Goal: Information Seeking & Learning: Learn about a topic

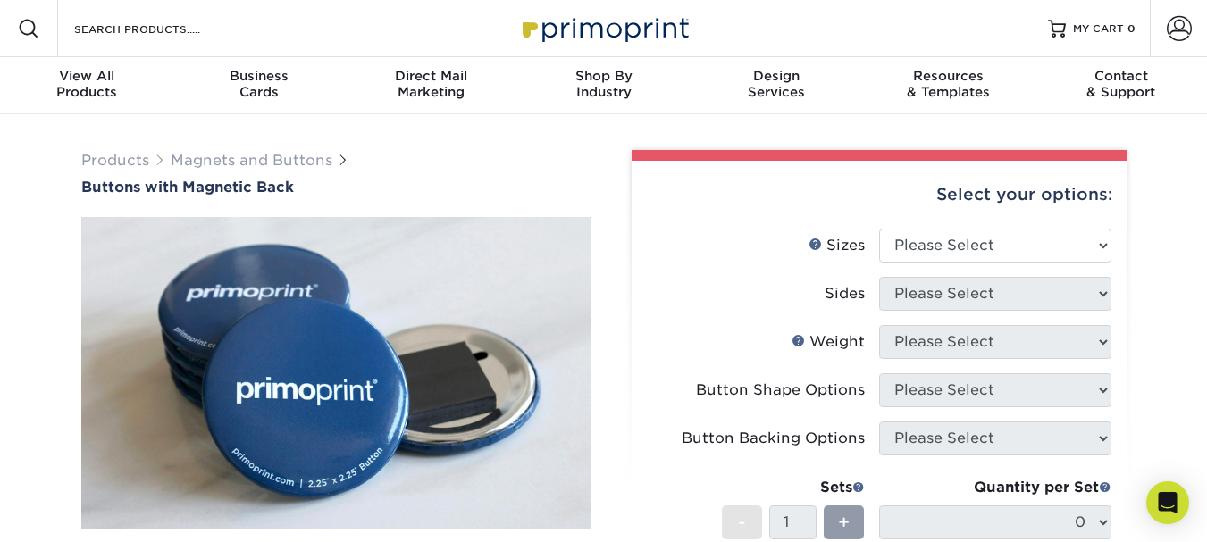
click at [589, 15] on img at bounding box center [604, 28] width 179 height 38
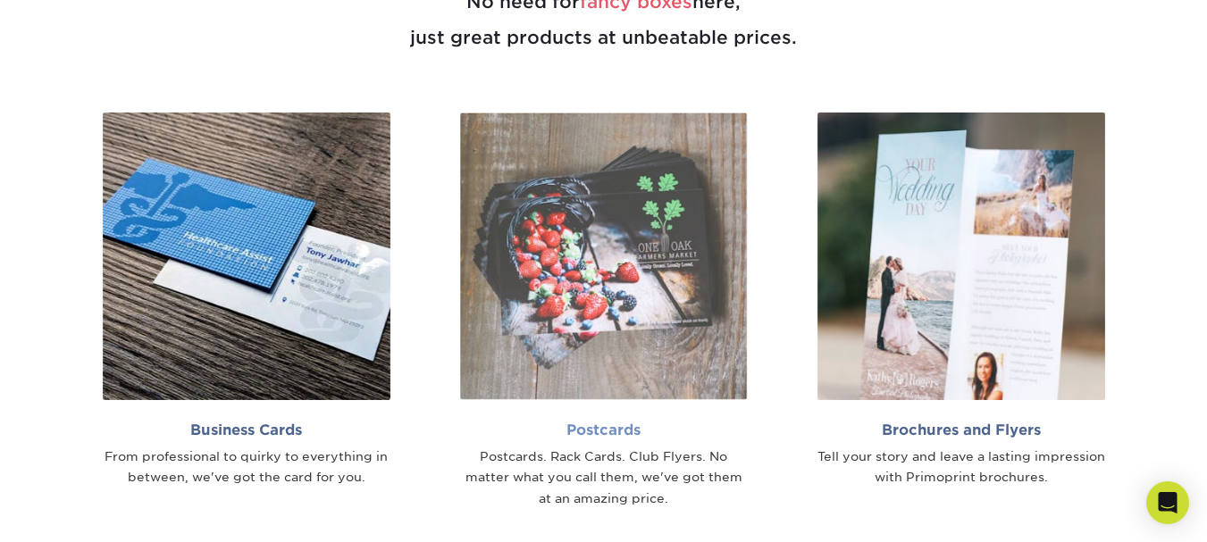
scroll to position [983, 0]
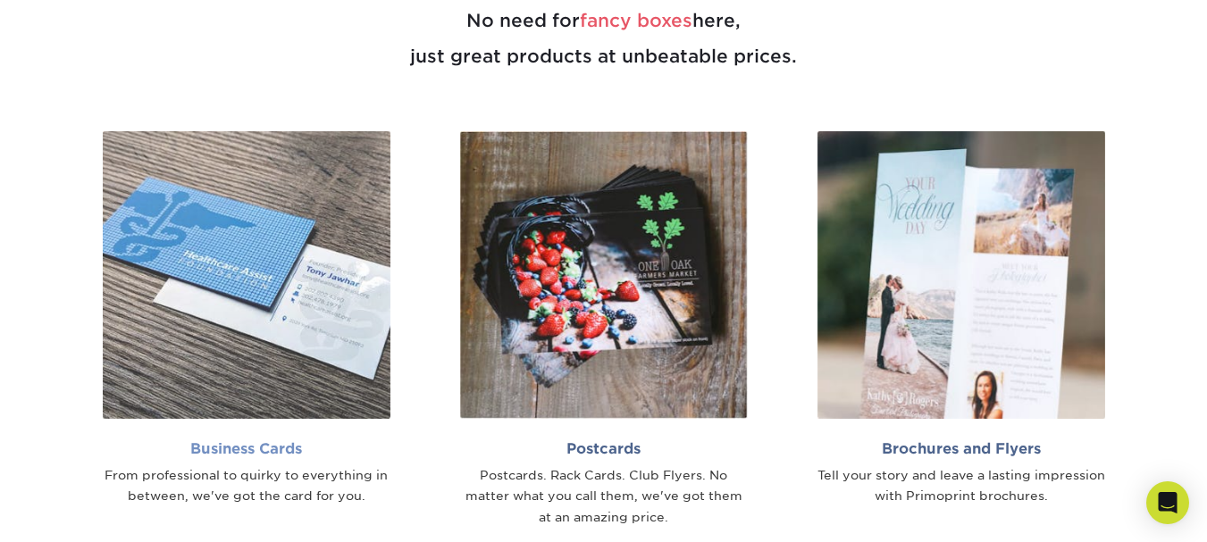
click at [253, 183] on img at bounding box center [247, 275] width 288 height 288
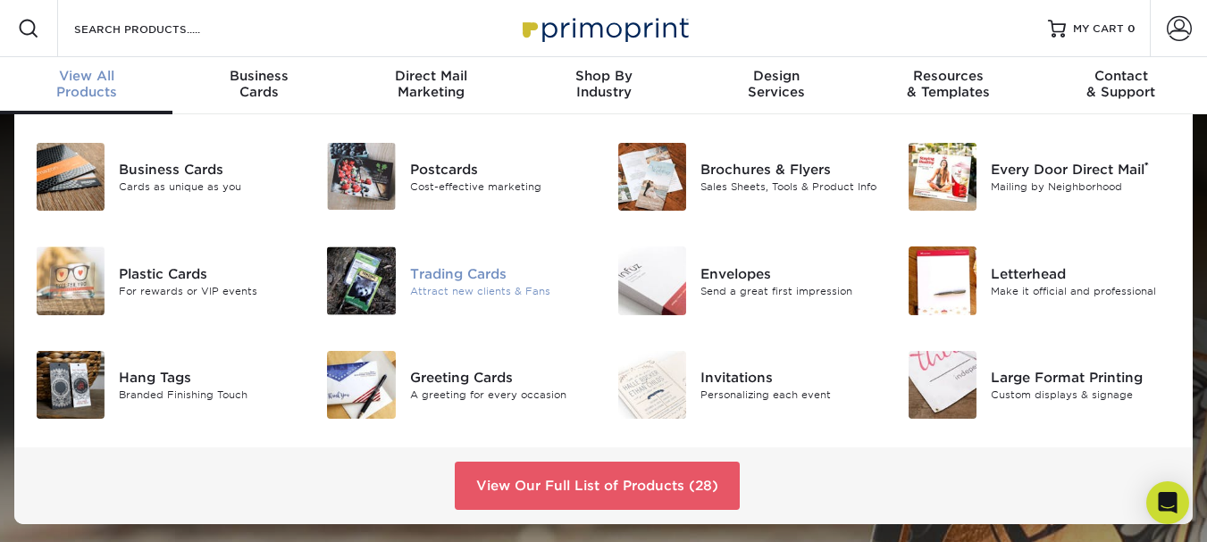
click at [459, 276] on div "Trading Cards" at bounding box center [500, 274] width 181 height 20
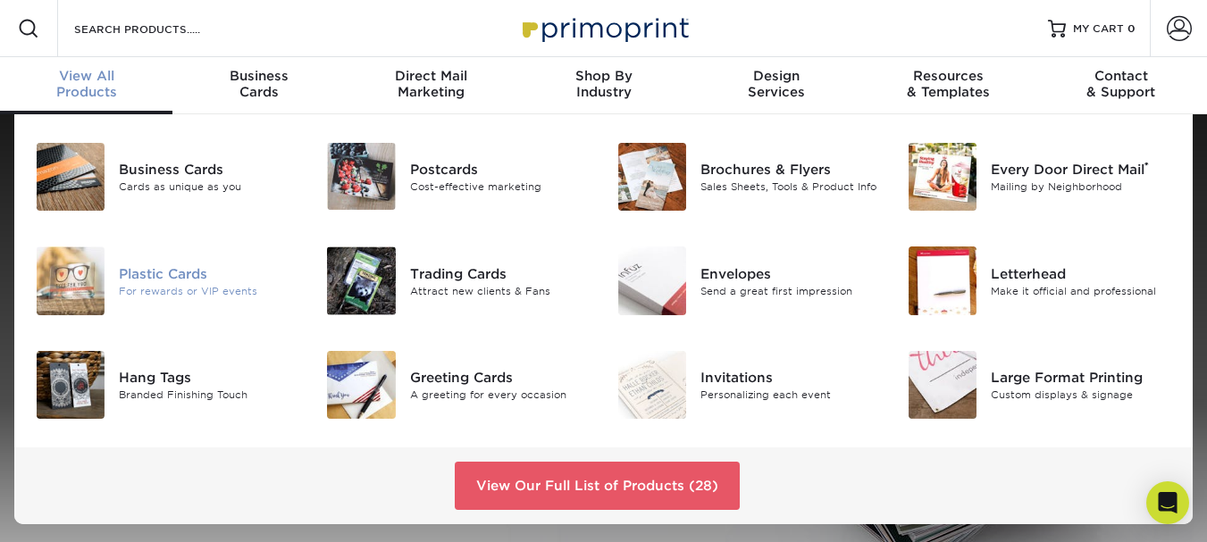
click at [183, 272] on div "Plastic Cards" at bounding box center [209, 274] width 181 height 20
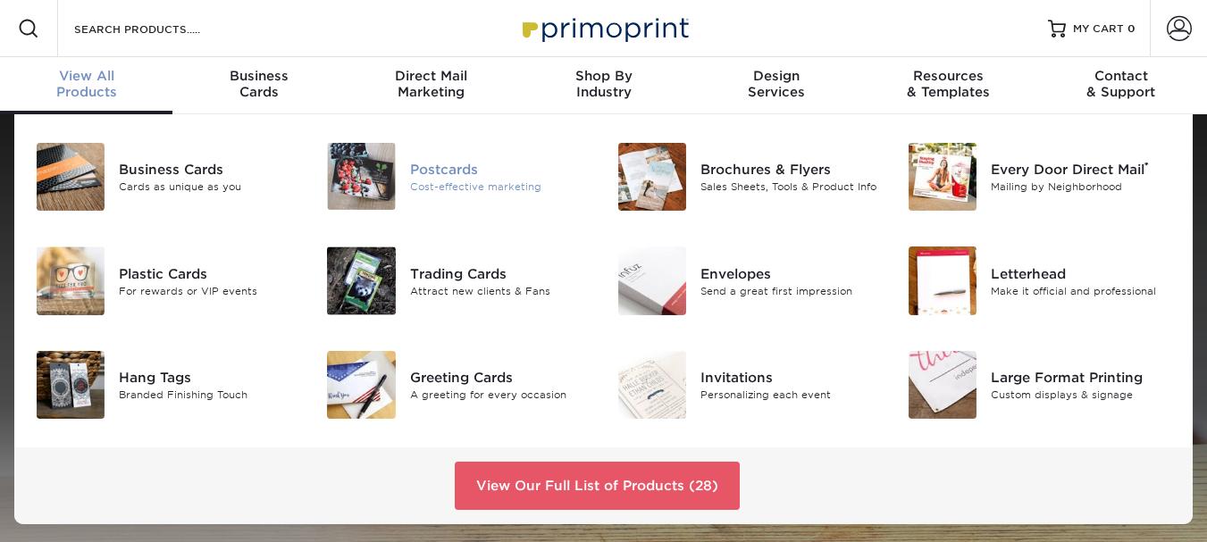
click at [440, 177] on div "Postcards" at bounding box center [500, 169] width 181 height 20
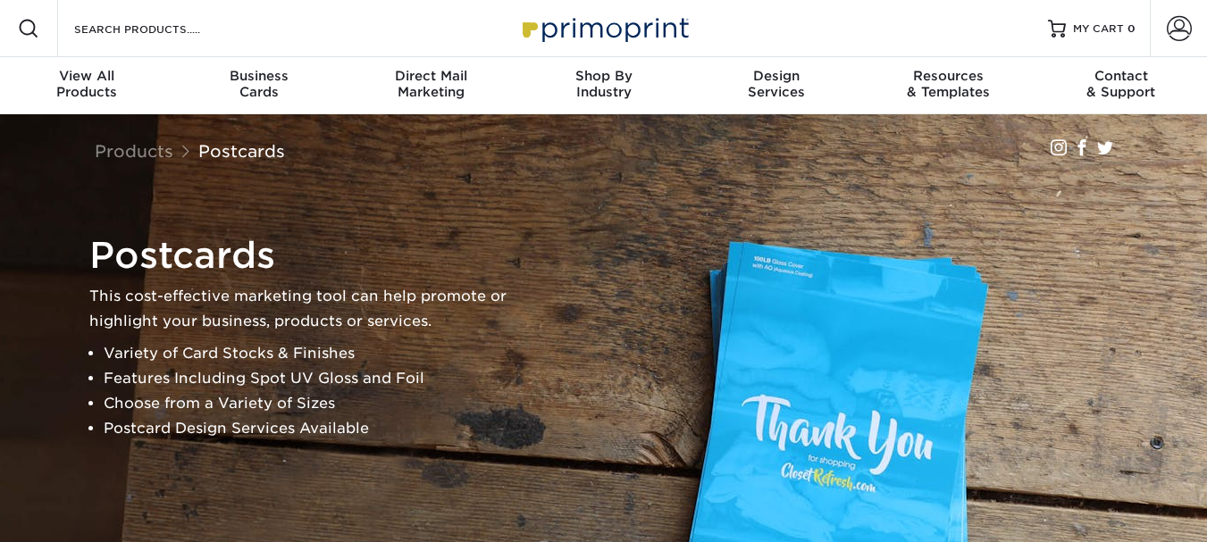
click at [401, 407] on li "Choose from a Variety of Sizes" at bounding box center [320, 403] width 433 height 25
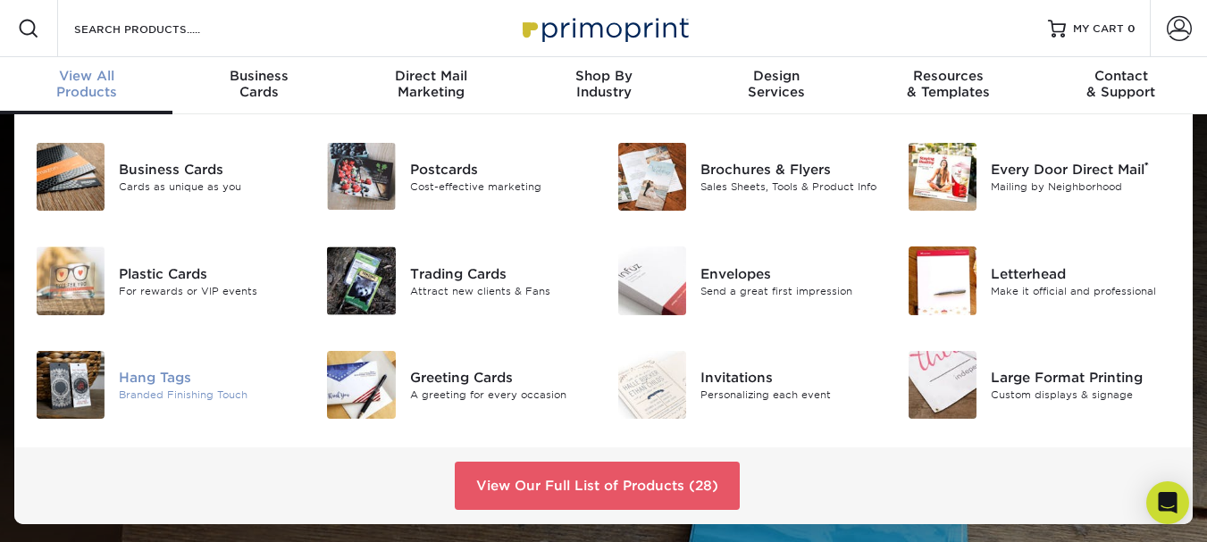
click at [169, 383] on div "Hang Tags" at bounding box center [209, 378] width 181 height 20
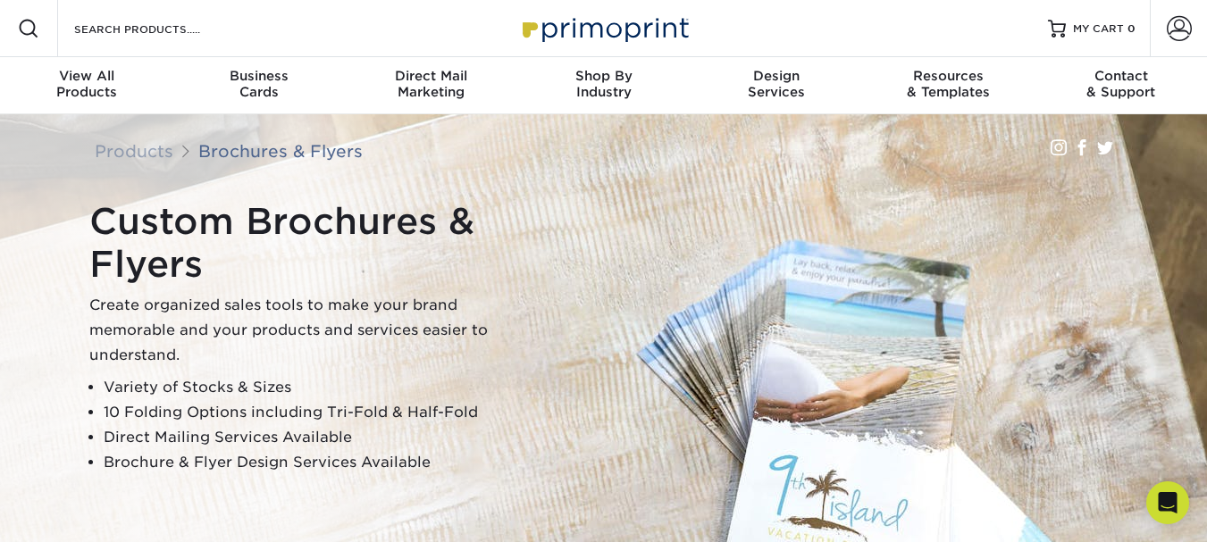
click at [312, 225] on h1 "Custom Brochures & Flyers" at bounding box center [312, 243] width 447 height 86
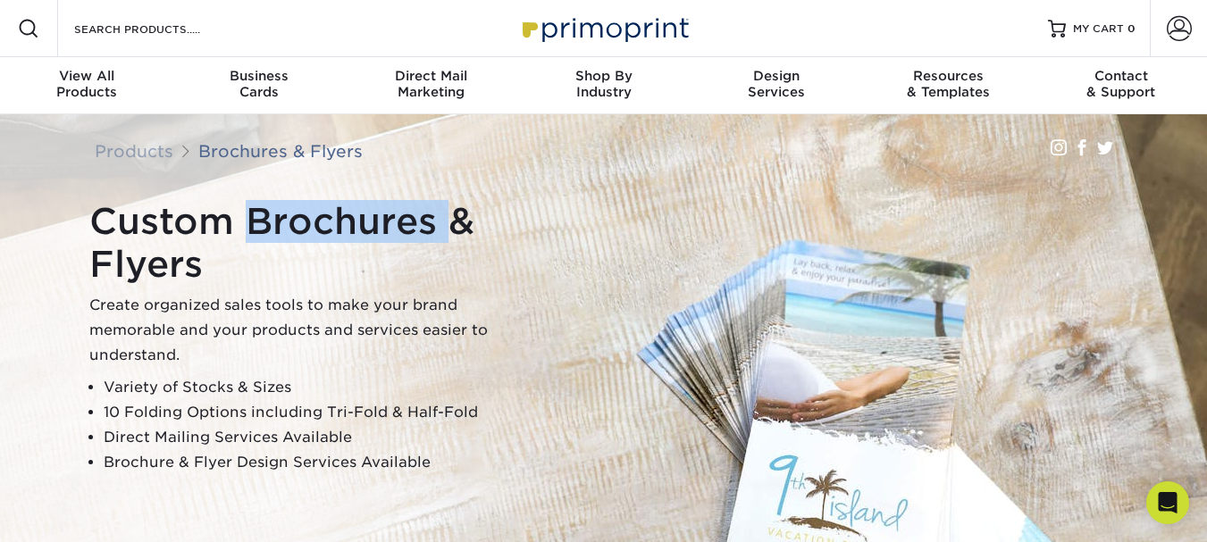
click at [312, 225] on h1 "Custom Brochures & Flyers" at bounding box center [312, 243] width 447 height 86
copy h1 "Brochures"
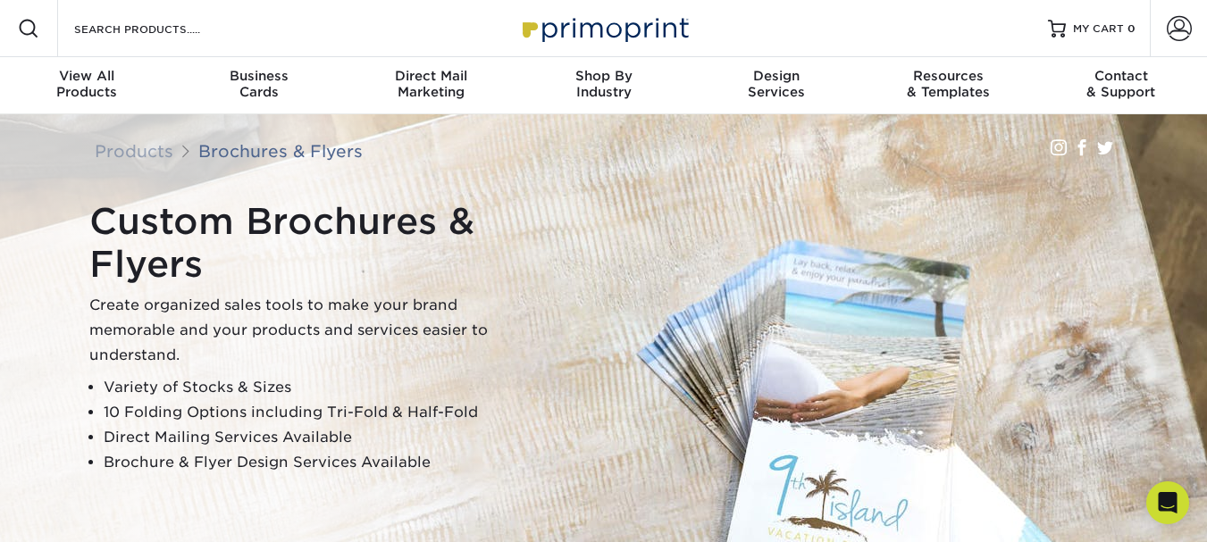
click at [169, 271] on h1 "Custom Brochures & Flyers" at bounding box center [312, 243] width 447 height 86
copy h1 "Flyers"
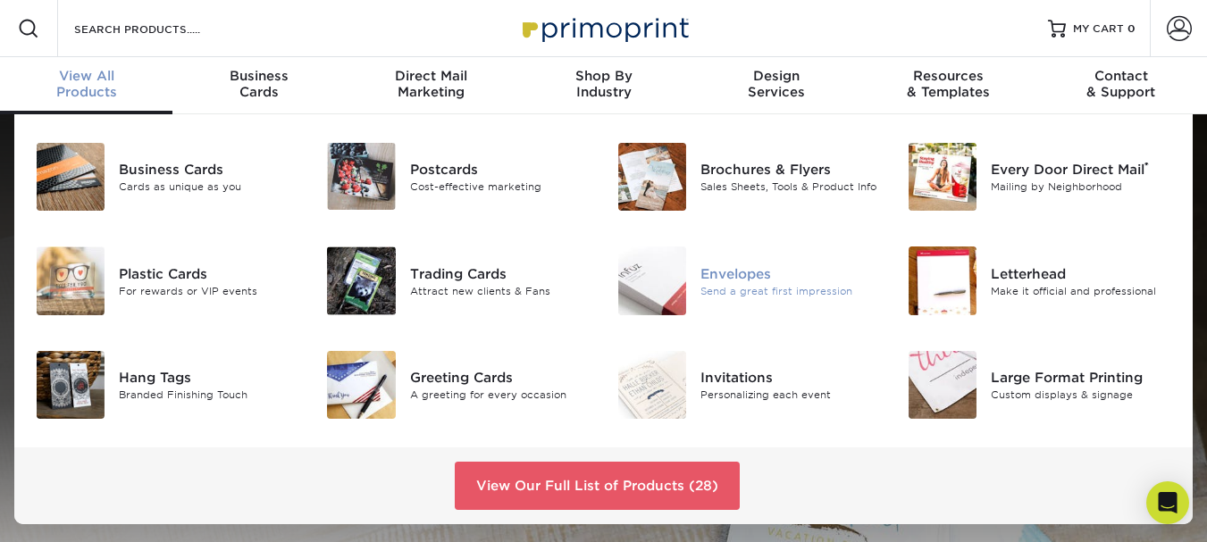
click at [697, 281] on div at bounding box center [652, 281] width 97 height 68
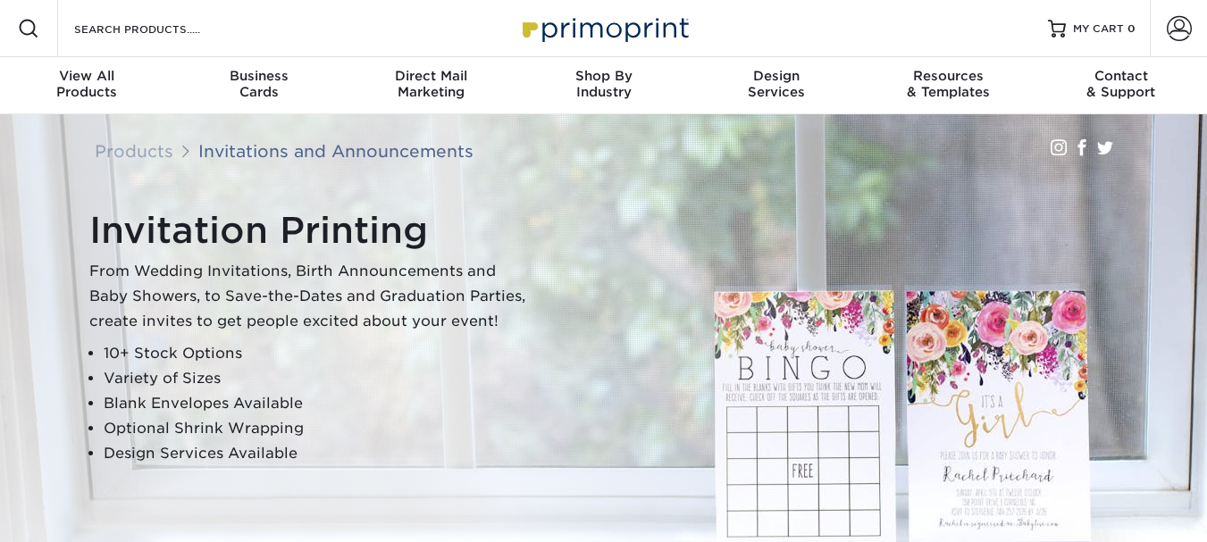
click at [204, 231] on h1 "Invitation Printing" at bounding box center [312, 230] width 447 height 43
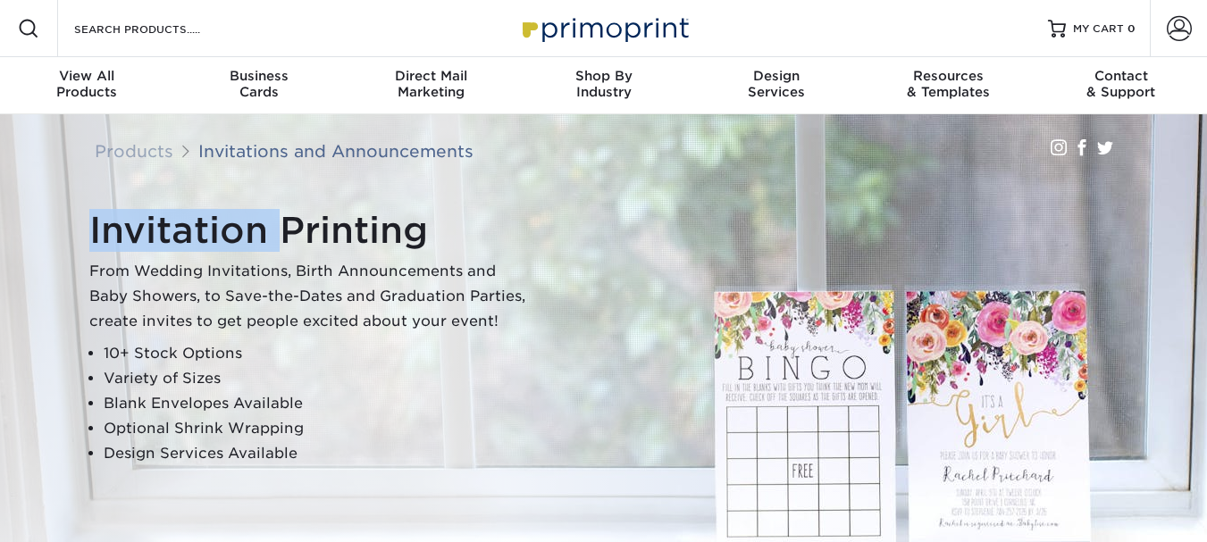
click at [203, 232] on h1 "Invitation Printing" at bounding box center [312, 230] width 447 height 43
copy h1 "Invitation"
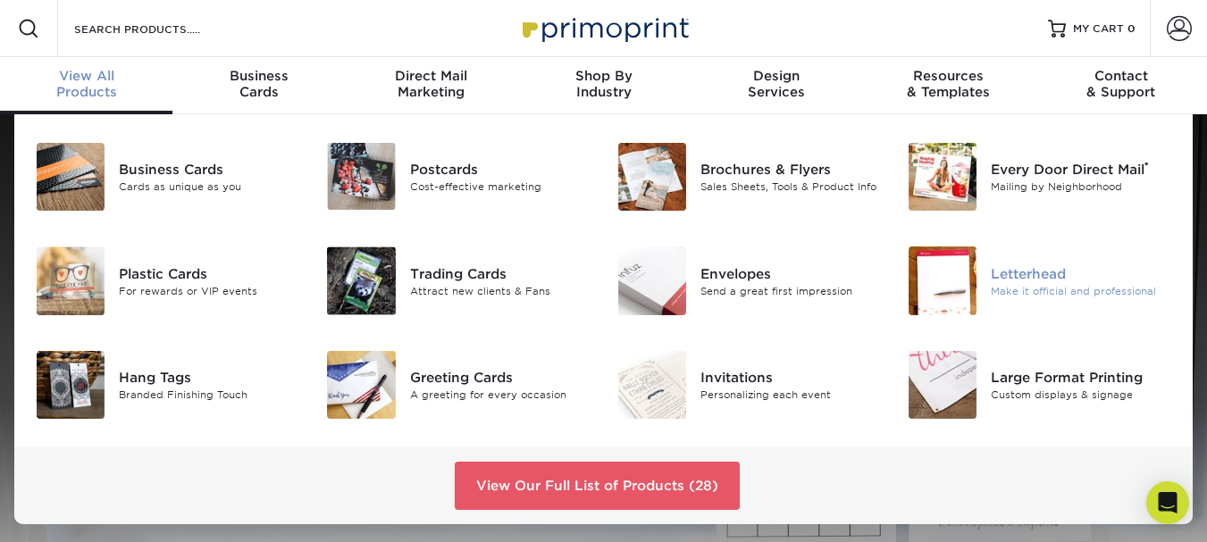
click at [1041, 270] on div "Letterhead" at bounding box center [1081, 274] width 181 height 20
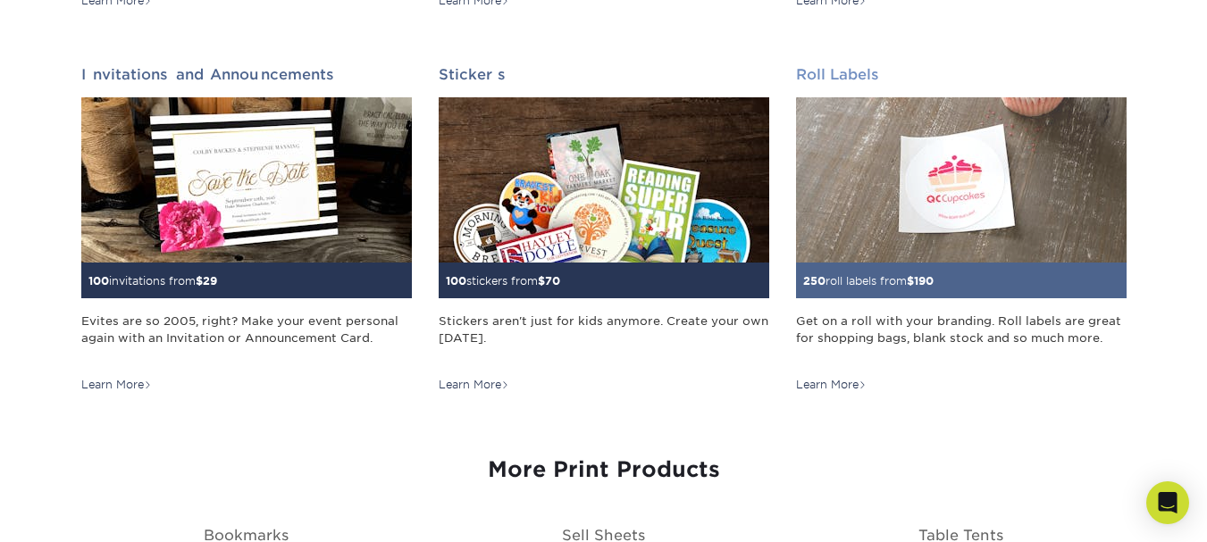
scroll to position [1698, 0]
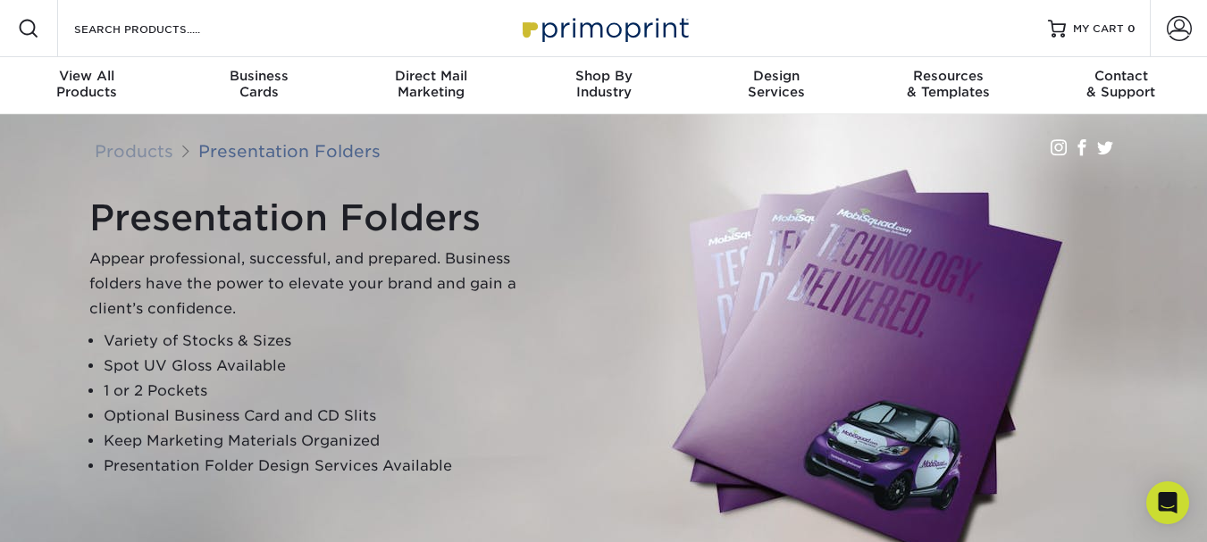
click at [218, 217] on h1 "Presentation Folders" at bounding box center [312, 218] width 447 height 43
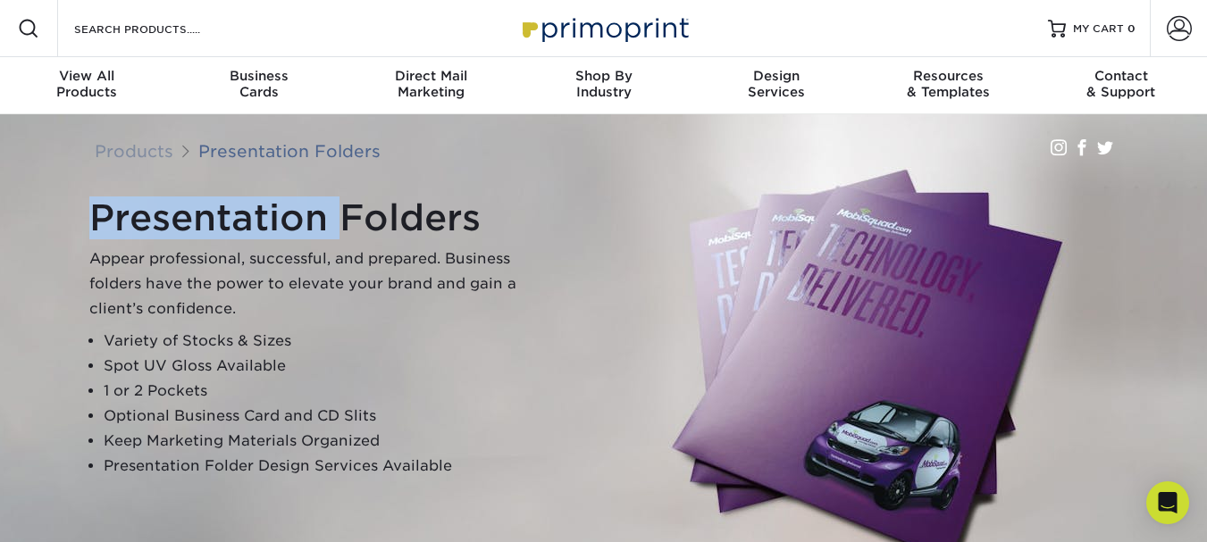
click at [218, 217] on h1 "Presentation Folders" at bounding box center [312, 218] width 447 height 43
copy h1 "Presentation"
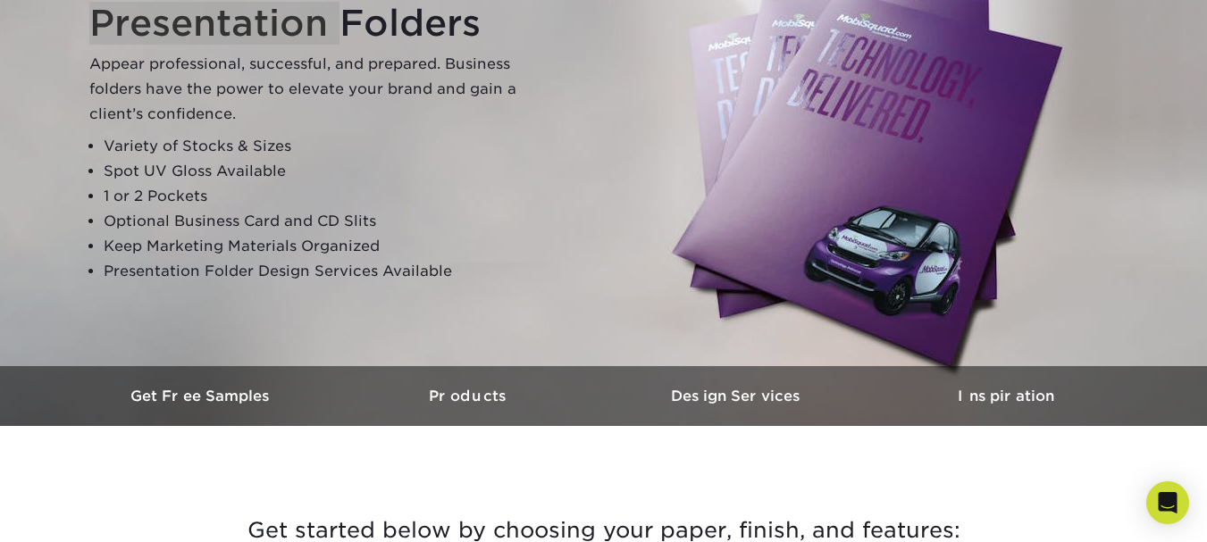
scroll to position [447, 0]
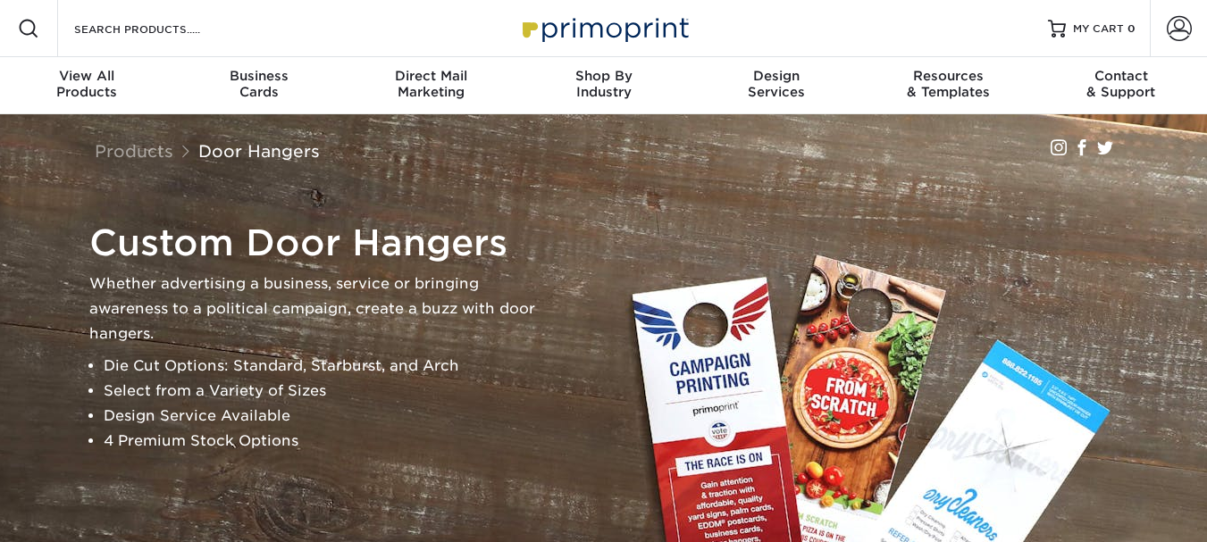
click at [400, 243] on h1 "Custom Door Hangers" at bounding box center [312, 243] width 447 height 43
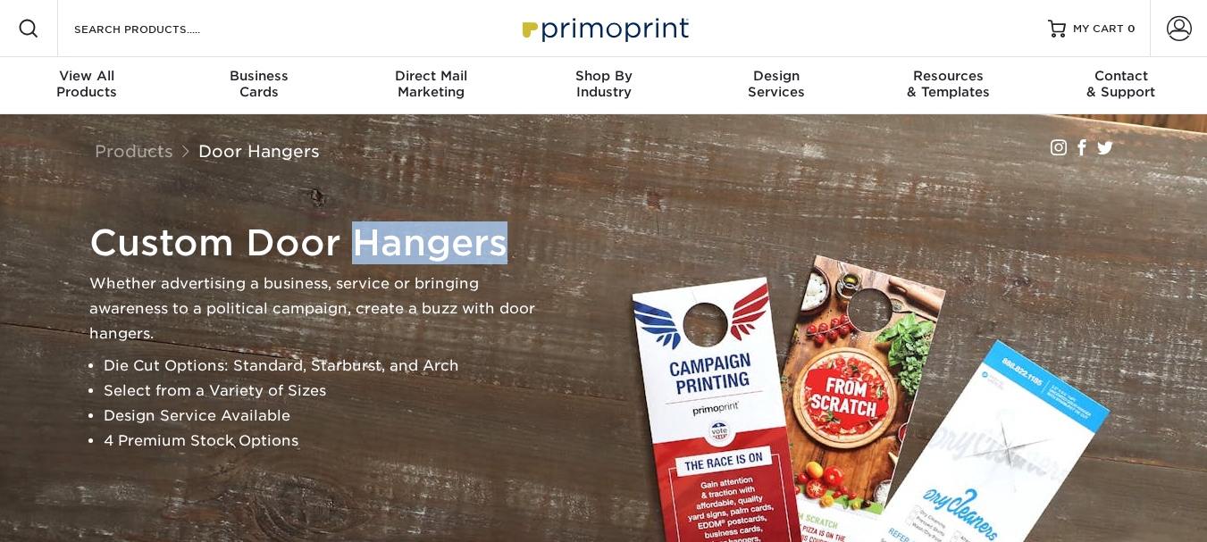
click at [403, 243] on h1 "Custom Door Hangers" at bounding box center [312, 243] width 447 height 43
copy h1 "Hangers"
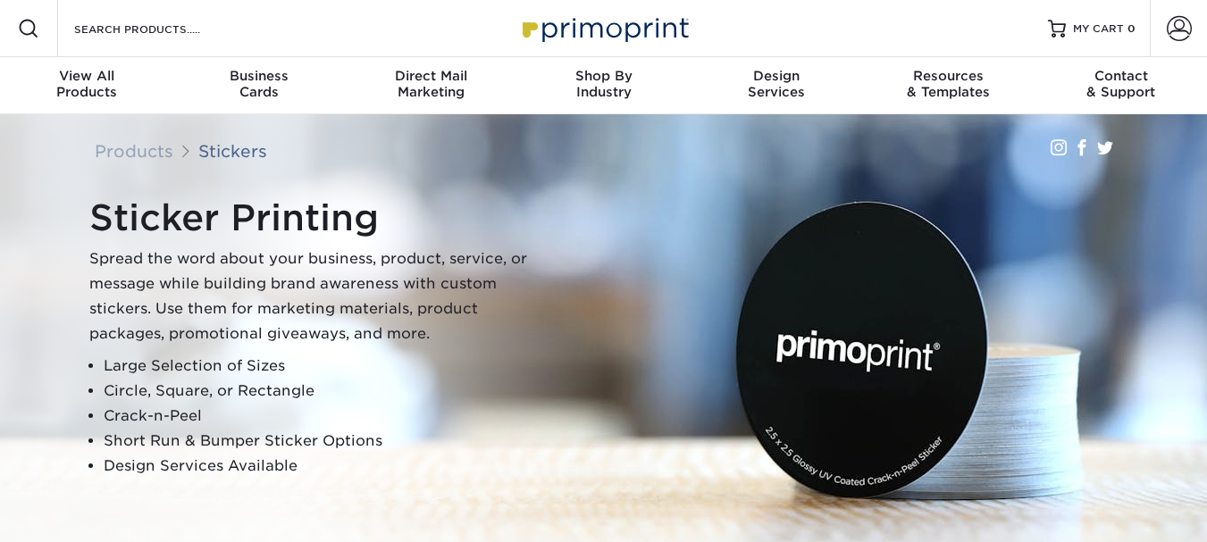
click at [165, 239] on div "Sticker Printing Spread the word about your business, product, service, or mess…" at bounding box center [312, 338] width 447 height 282
click at [166, 226] on h1 "Sticker Printing" at bounding box center [312, 218] width 447 height 43
copy h1 "Sticker"
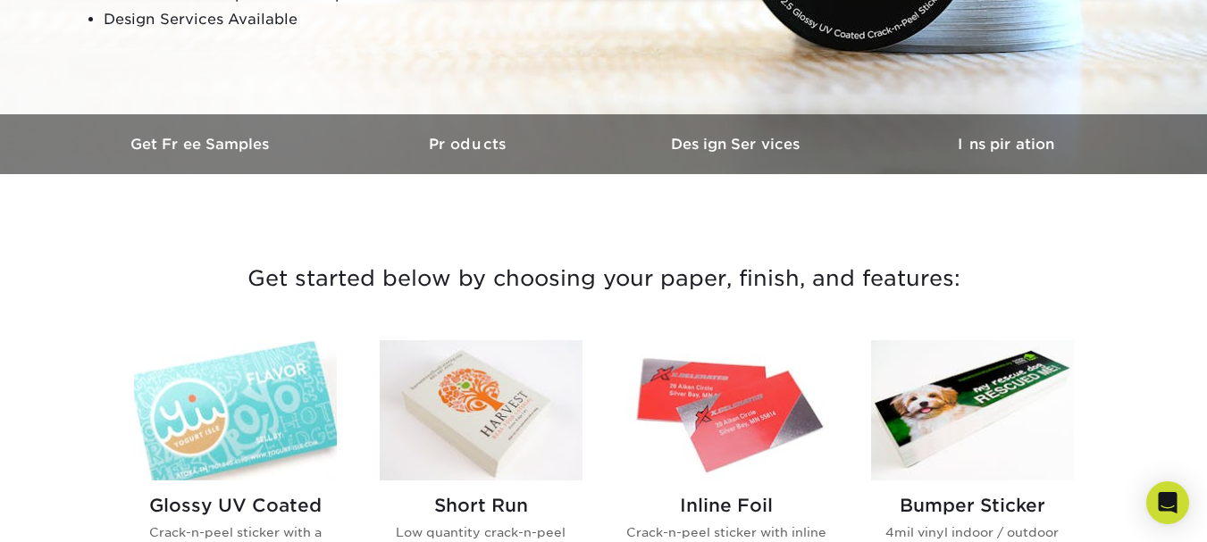
scroll to position [626, 0]
